Goal: Find specific page/section: Find specific page/section

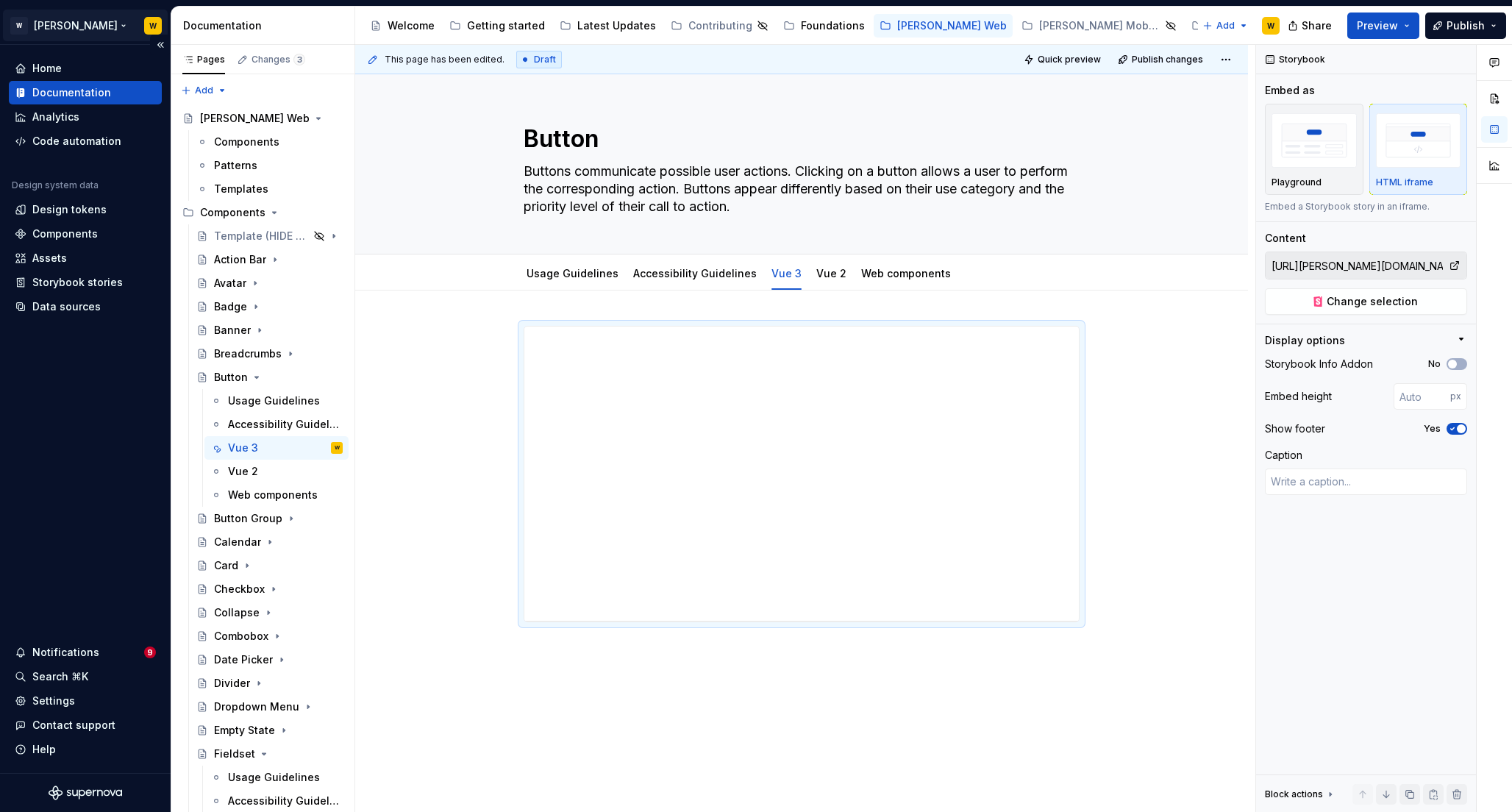
click at [78, 25] on html "[PERSON_NAME] W Home Documentation Analytics Code automation Design system data…" at bounding box center [756, 406] width 1512 height 812
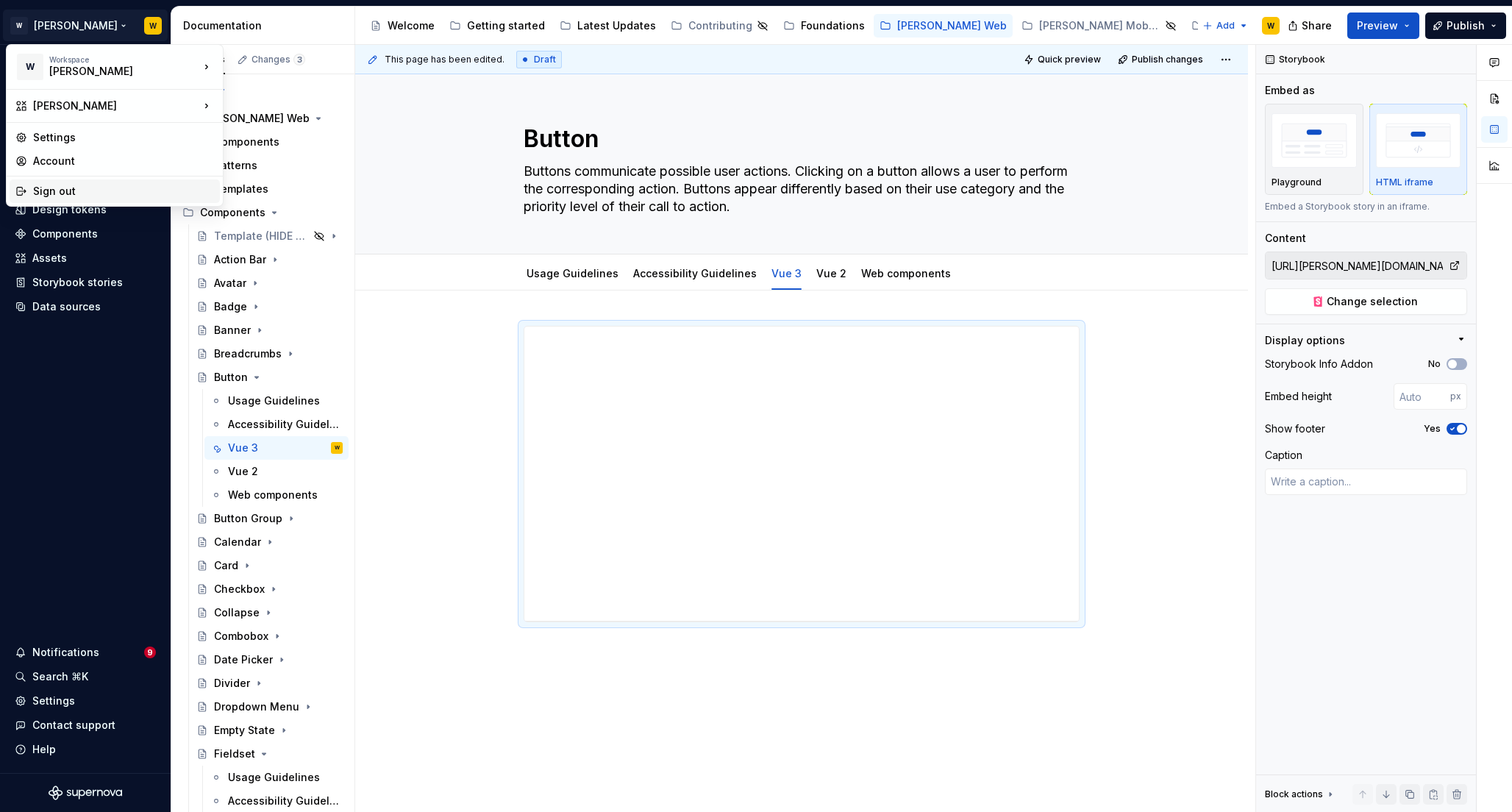
click at [65, 190] on div "Sign out" at bounding box center [123, 192] width 181 height 15
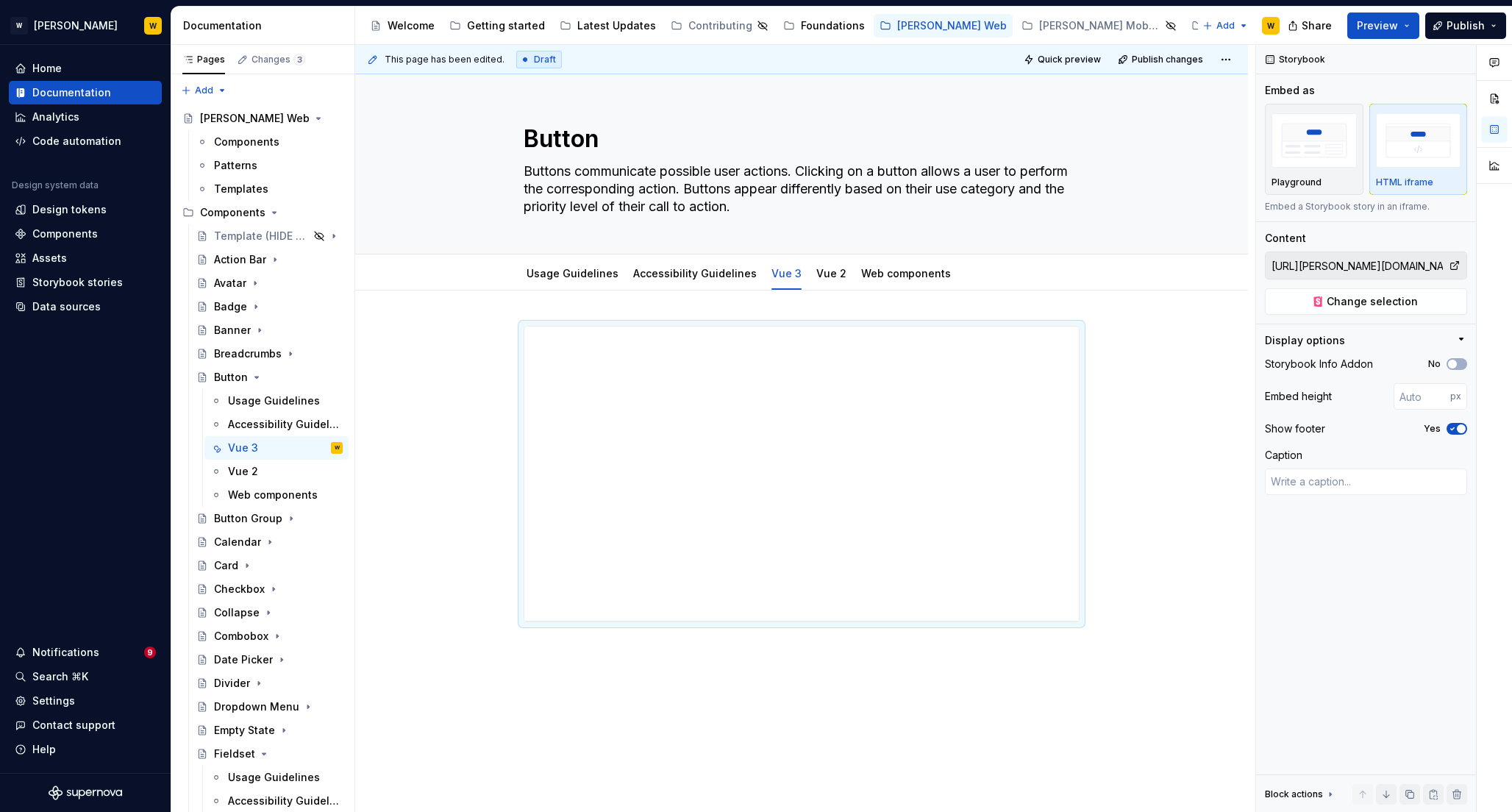
type textarea "*"
